Goal: Task Accomplishment & Management: Manage account settings

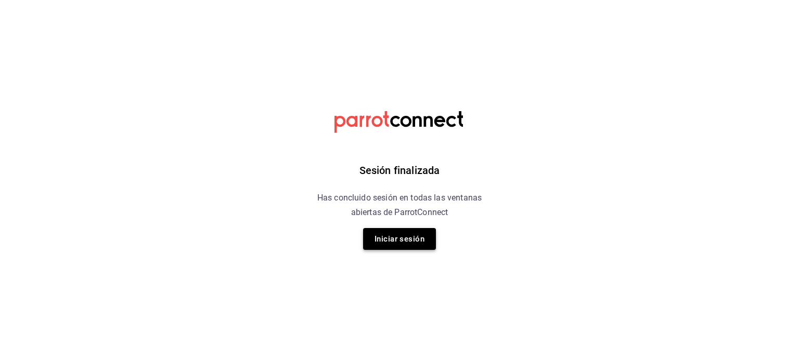
click at [398, 230] on button "Iniciar sesión" at bounding box center [399, 239] width 73 height 22
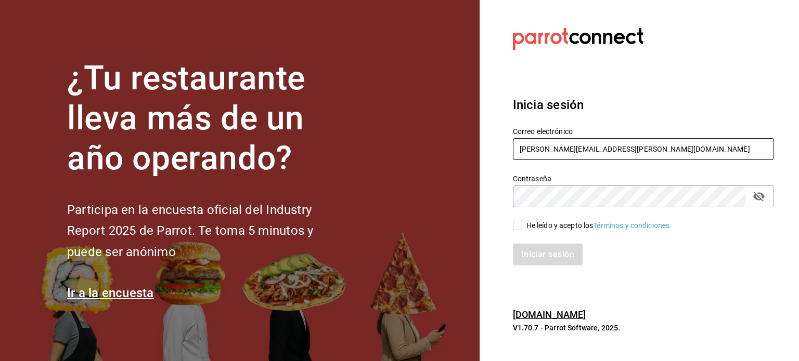
click at [560, 142] on input "rodrigo.hurtado@parrotsoftware.io" at bounding box center [643, 149] width 261 height 22
paste input "temakita@mty.com"
type input "temakita@mty.com"
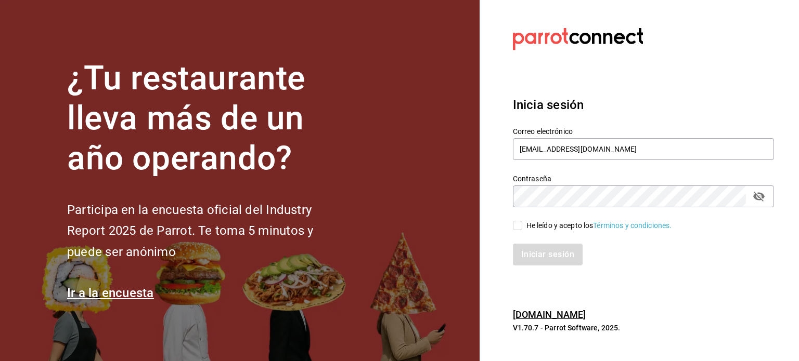
click at [543, 223] on div "He leído y acepto los Términos y condiciones." at bounding box center [599, 225] width 146 height 11
click at [522, 223] on input "He leído y acepto los Términos y condiciones." at bounding box center [517, 225] width 9 height 9
checkbox input "true"
click at [547, 248] on button "Iniciar sesión" at bounding box center [548, 255] width 71 height 22
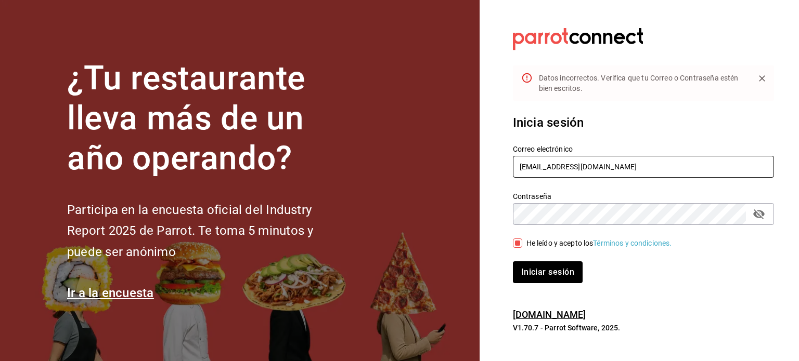
click at [578, 159] on input "temakita@mty.com" at bounding box center [643, 167] width 261 height 22
paste input "elion"
type input "temakita@elion.com"
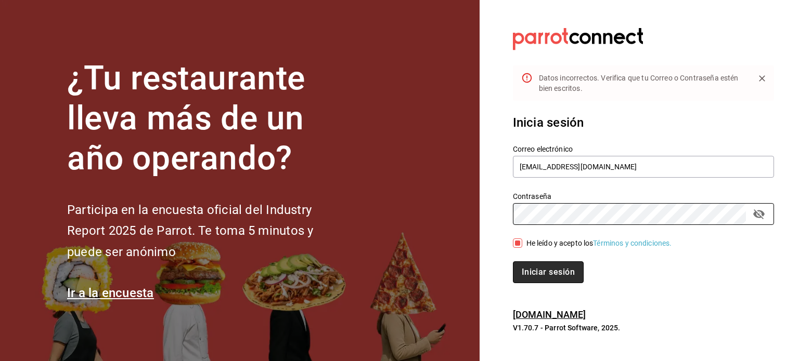
click at [539, 276] on button "Iniciar sesión" at bounding box center [548, 273] width 71 height 22
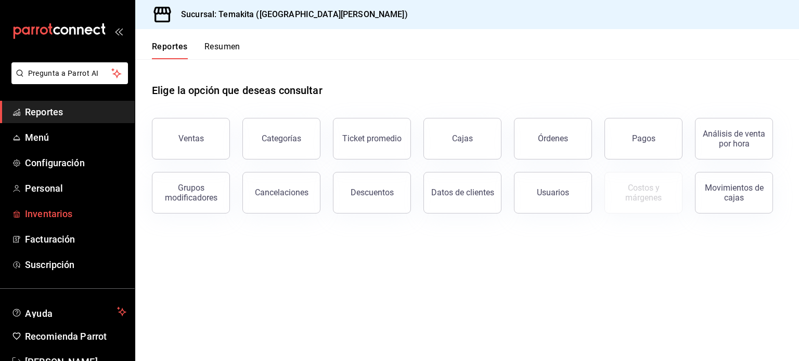
click at [43, 212] on span "Inventarios" at bounding box center [75, 214] width 101 height 14
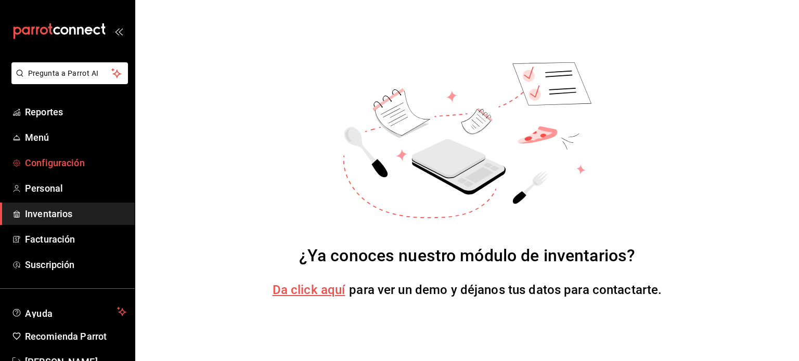
click at [49, 168] on span "Configuración" at bounding box center [75, 163] width 101 height 14
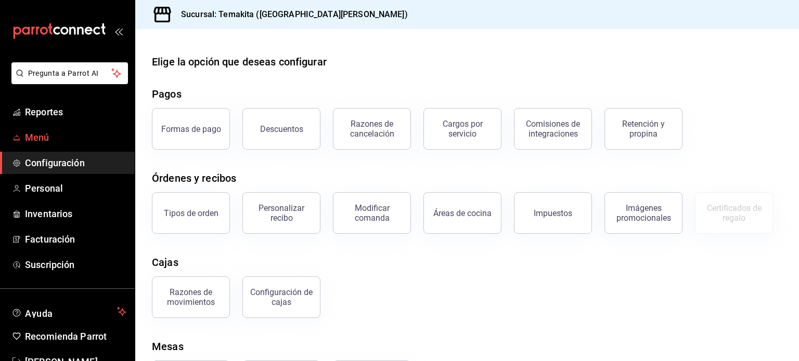
click at [38, 144] on span "Menú" at bounding box center [75, 138] width 101 height 14
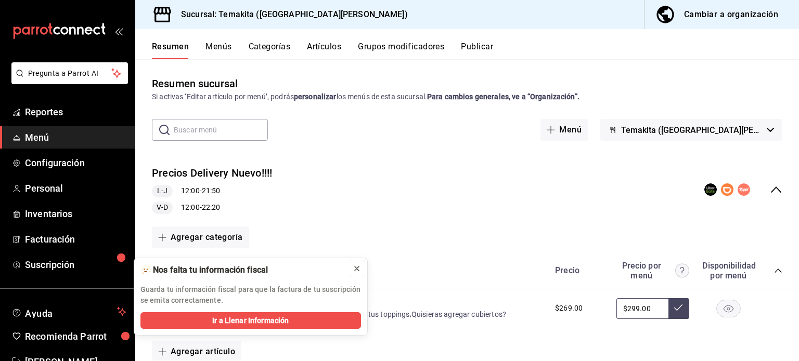
click at [359, 264] on div at bounding box center [357, 269] width 8 height 10
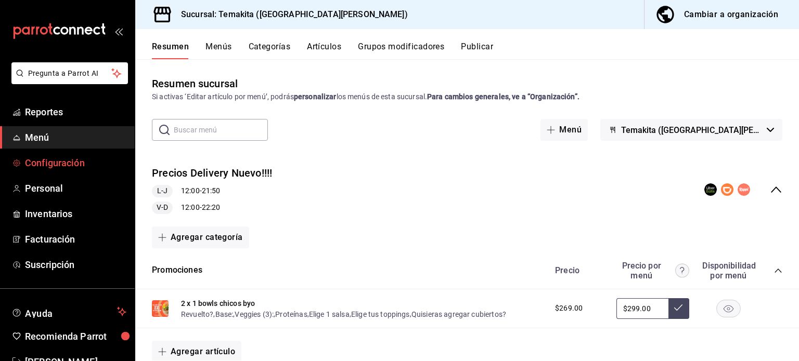
click at [60, 172] on link "Configuración" at bounding box center [67, 163] width 135 height 22
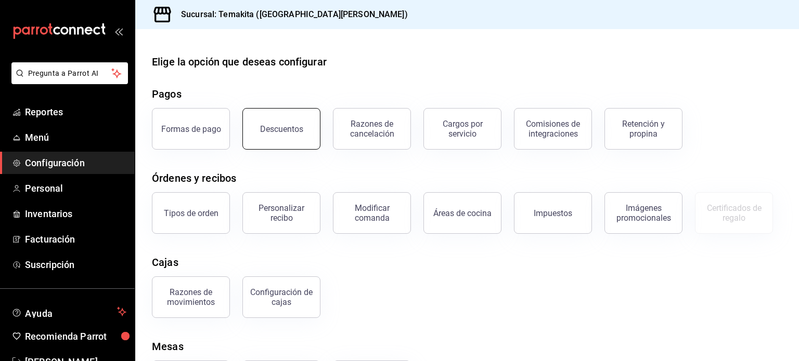
click at [278, 137] on button "Descuentos" at bounding box center [281, 129] width 78 height 42
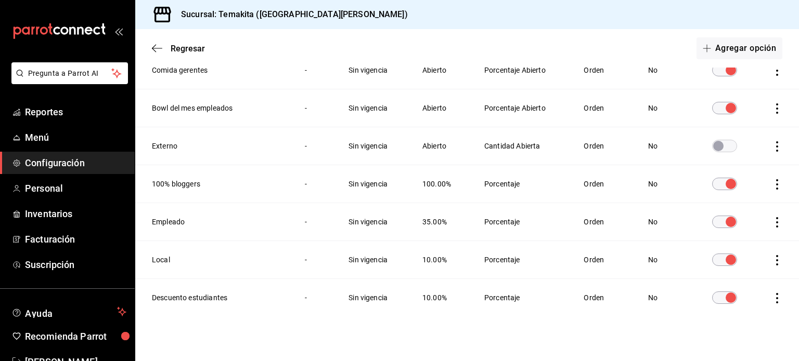
scroll to position [349, 0]
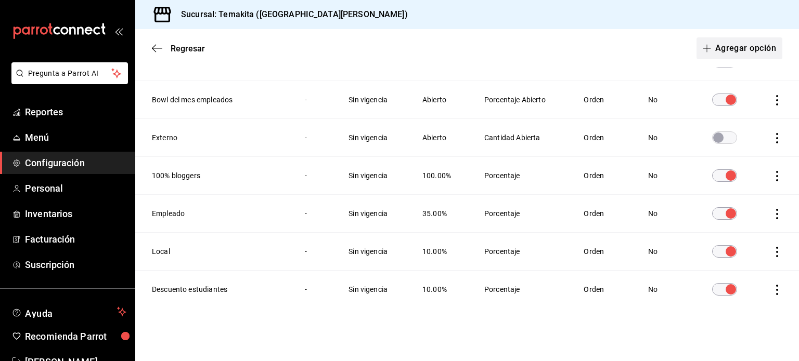
click at [727, 51] on button "Agregar opción" at bounding box center [739, 48] width 86 height 22
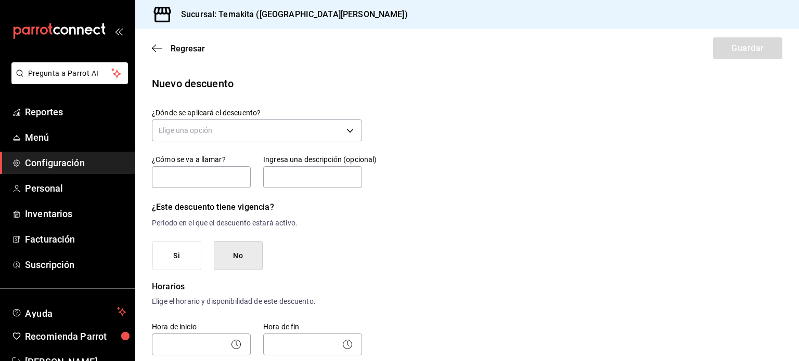
click at [157, 43] on div "Regresar Guardar" at bounding box center [467, 48] width 664 height 38
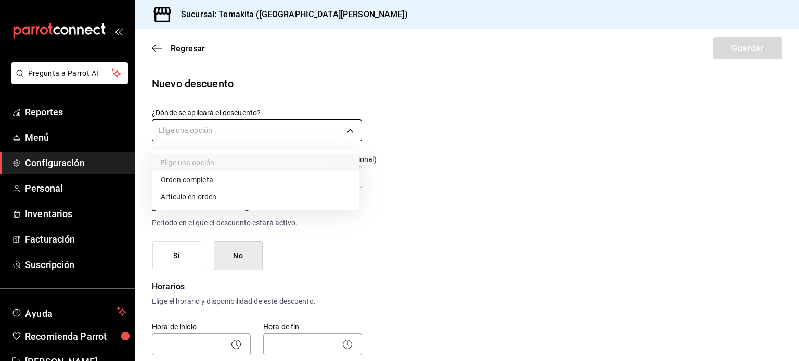
click at [268, 132] on body "Pregunta a Parrot AI Reportes Menú Configuración Personal Inventarios Facturaci…" at bounding box center [399, 180] width 799 height 361
click at [220, 190] on li "Artículo en orden" at bounding box center [255, 197] width 206 height 17
type input "ORDER_ITEM"
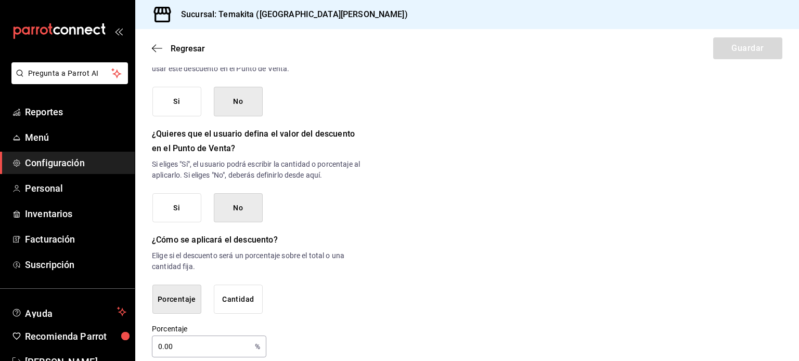
scroll to position [506, 0]
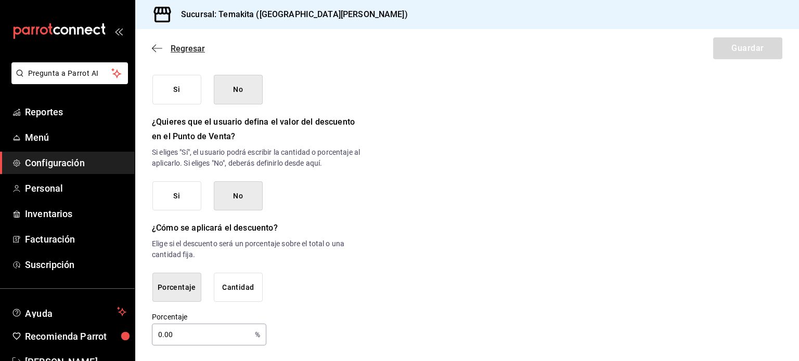
drag, startPoint x: 154, startPoint y: 56, endPoint x: 157, endPoint y: 48, distance: 8.7
click at [157, 48] on div "Regresar Guardar" at bounding box center [467, 48] width 664 height 38
click at [157, 48] on icon "button" at bounding box center [157, 48] width 10 height 1
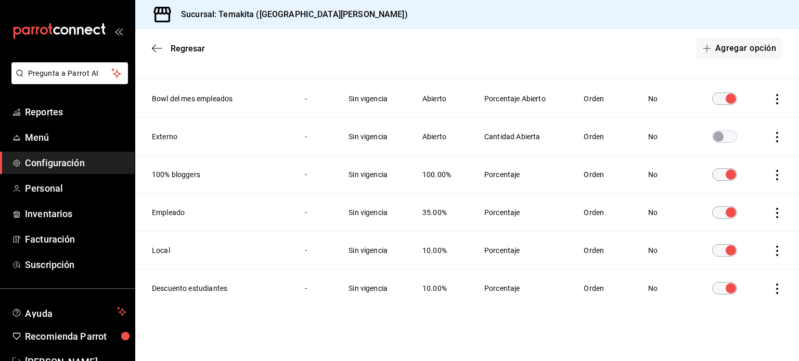
scroll to position [349, 0]
click at [158, 44] on div "Regresar Agregar opción" at bounding box center [467, 48] width 664 height 38
click at [158, 44] on icon "button" at bounding box center [157, 48] width 10 height 9
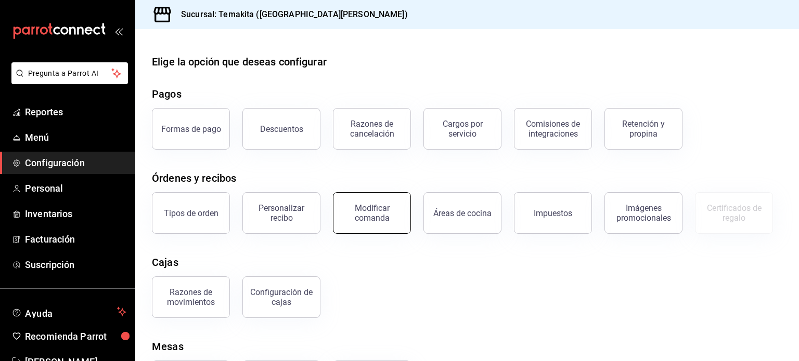
scroll to position [58, 0]
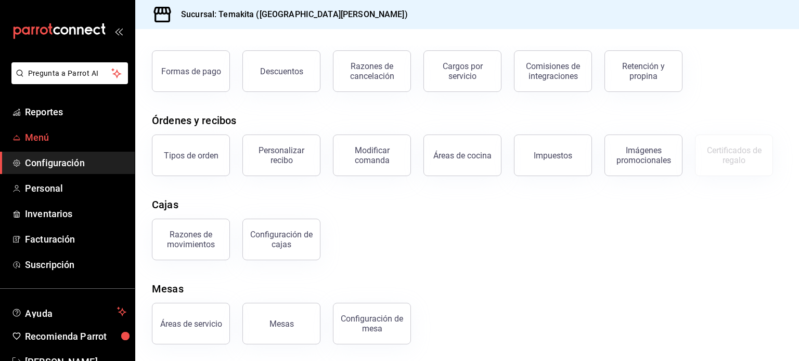
click at [42, 137] on span "Menú" at bounding box center [75, 138] width 101 height 14
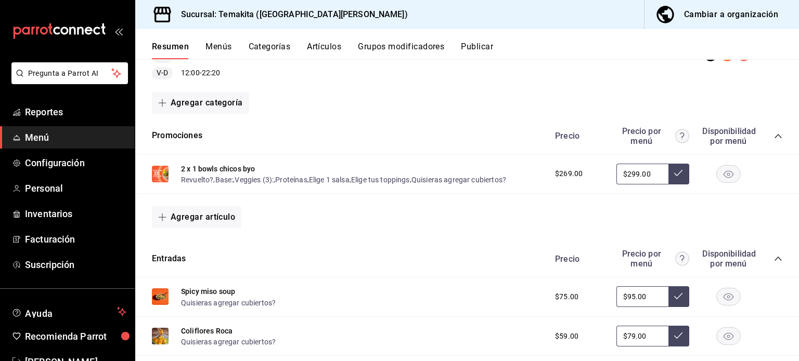
scroll to position [135, 0]
click at [250, 172] on button "2 x 1 bowls chicos byo" at bounding box center [218, 168] width 74 height 10
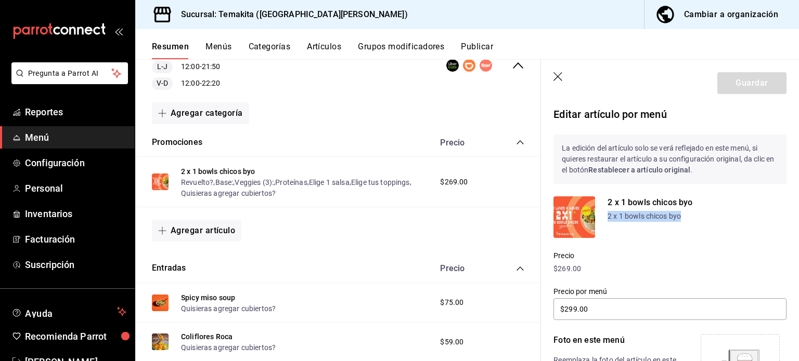
drag, startPoint x: 604, startPoint y: 216, endPoint x: 683, endPoint y: 210, distance: 79.3
click at [683, 210] on div "2 x 1 bowls chicos byo 2 x 1 bowls chicos byo" at bounding box center [669, 218] width 233 height 42
drag, startPoint x: 605, startPoint y: 202, endPoint x: 699, endPoint y: 213, distance: 94.2
click at [699, 213] on div "2 x 1 bowls chicos byo 2 x 1 bowls chicos byo" at bounding box center [669, 218] width 233 height 42
click at [703, 232] on div "2 x 1 bowls chicos byo 2 x 1 bowls chicos byo" at bounding box center [696, 218] width 179 height 42
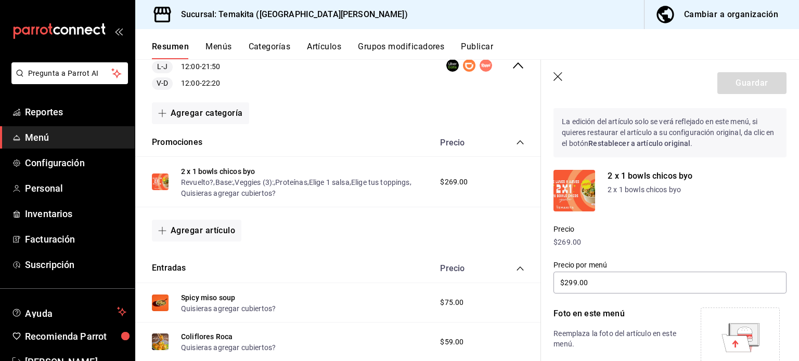
scroll to position [27, 0]
drag, startPoint x: 608, startPoint y: 175, endPoint x: 719, endPoint y: 190, distance: 112.4
click at [719, 190] on div "2 x 1 bowls chicos byo 2 x 1 bowls chicos byo" at bounding box center [696, 191] width 179 height 42
click at [683, 228] on p "Precio" at bounding box center [669, 229] width 233 height 11
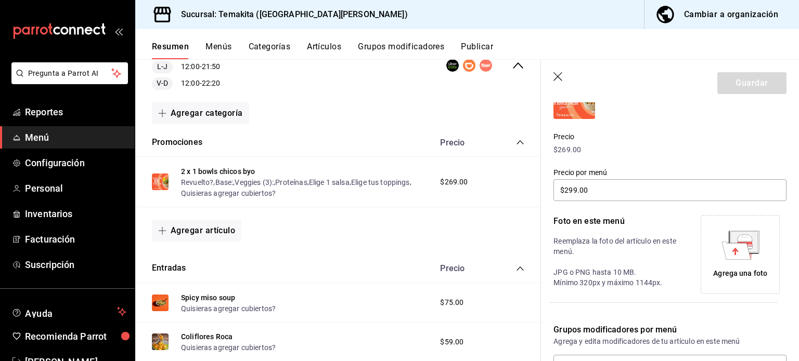
scroll to position [0, 0]
